Goal: Task Accomplishment & Management: Manage account settings

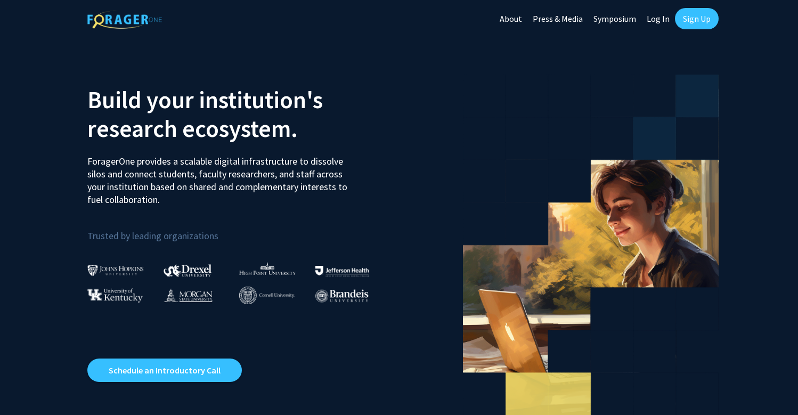
click at [650, 17] on link "Log In" at bounding box center [658, 18] width 34 height 37
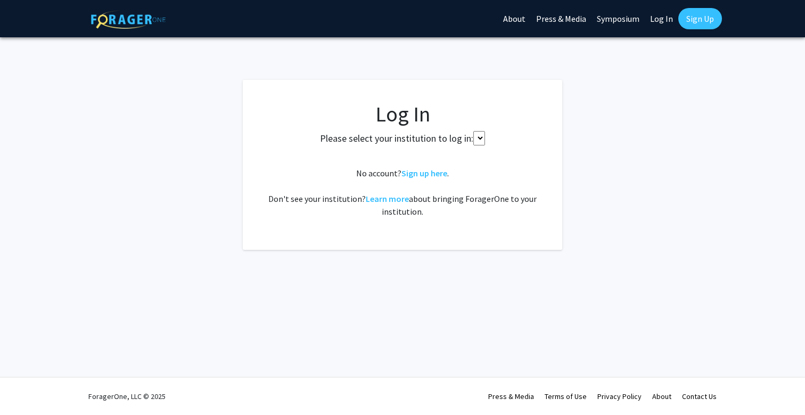
select select
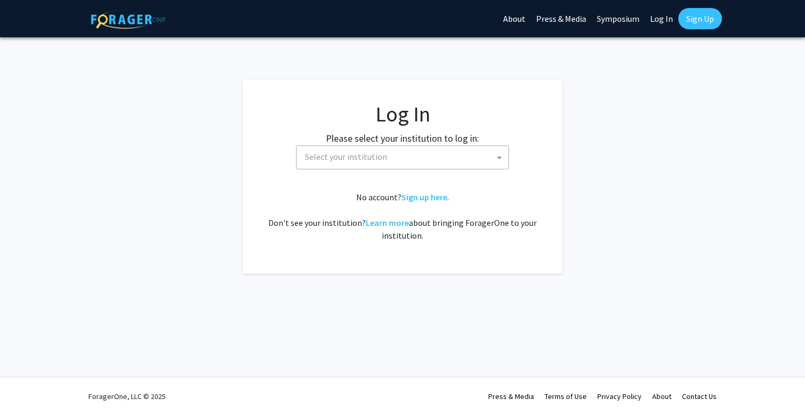
click at [499, 158] on b at bounding box center [499, 158] width 4 height 3
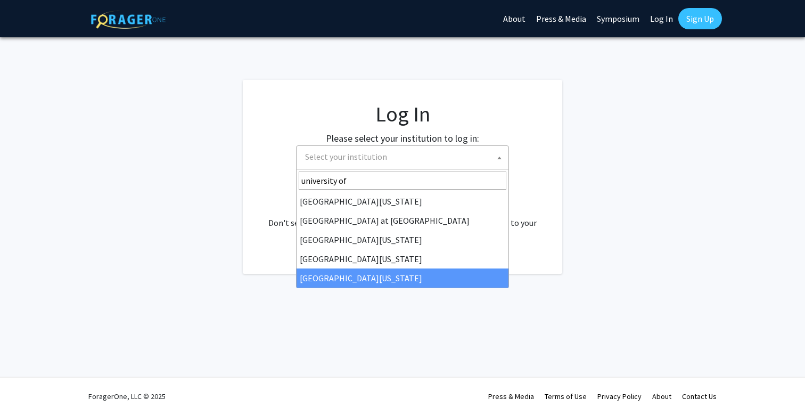
type input "university of"
select select "33"
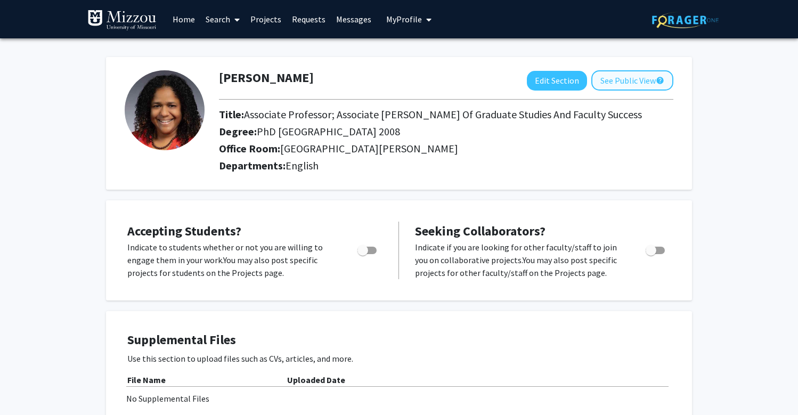
click at [647, 76] on button "See Public View help" at bounding box center [632, 80] width 82 height 20
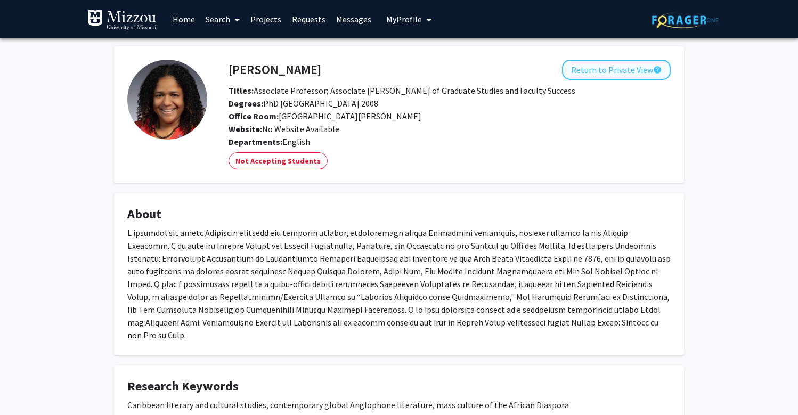
click at [580, 75] on button "Return to Private View help" at bounding box center [616, 70] width 109 height 20
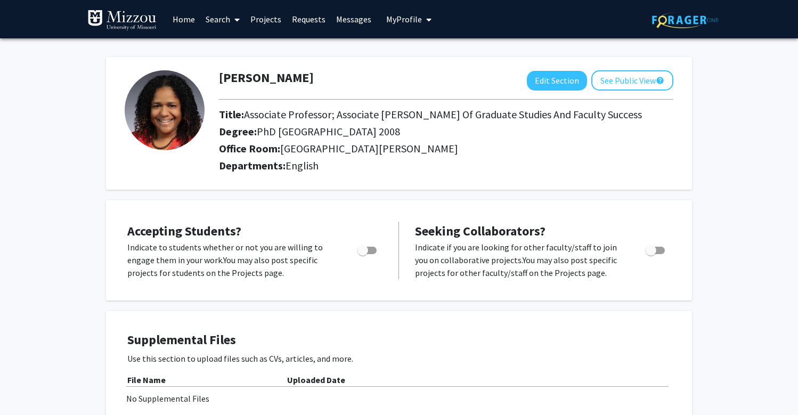
click at [192, 19] on link "Home" at bounding box center [183, 19] width 33 height 37
